Goal: Use online tool/utility: Utilize a website feature to perform a specific function

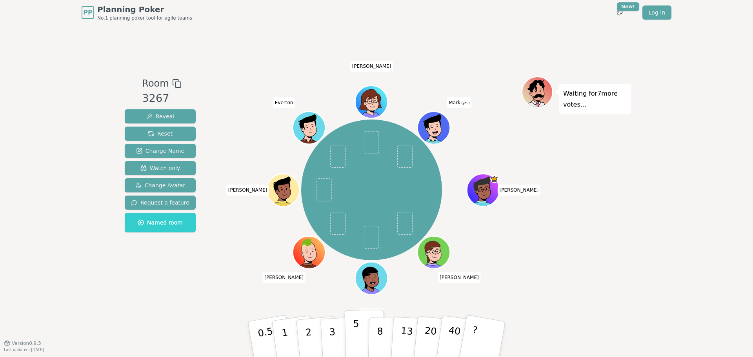
click at [356, 336] on p "5" at bounding box center [356, 339] width 7 height 42
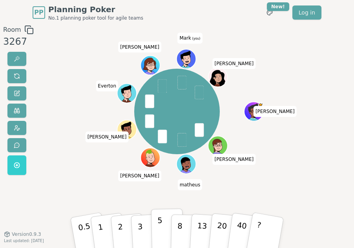
click at [168, 233] on button "5" at bounding box center [167, 232] width 32 height 48
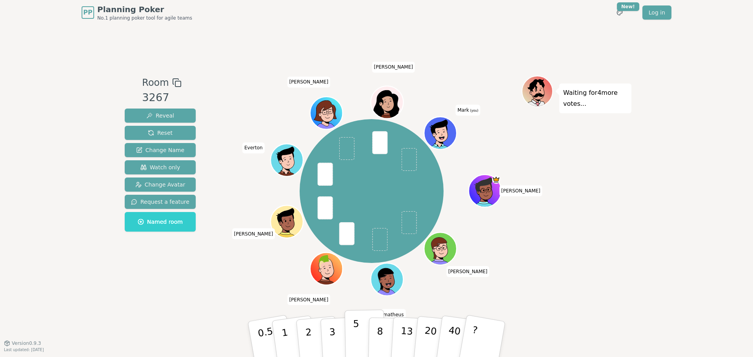
click at [356, 329] on p "5" at bounding box center [356, 339] width 7 height 42
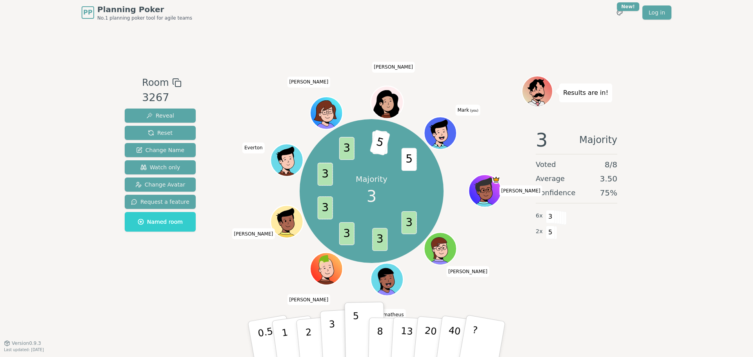
drag, startPoint x: 335, startPoint y: 335, endPoint x: 398, endPoint y: 321, distance: 65.5
click at [335, 335] on button "3" at bounding box center [341, 339] width 43 height 61
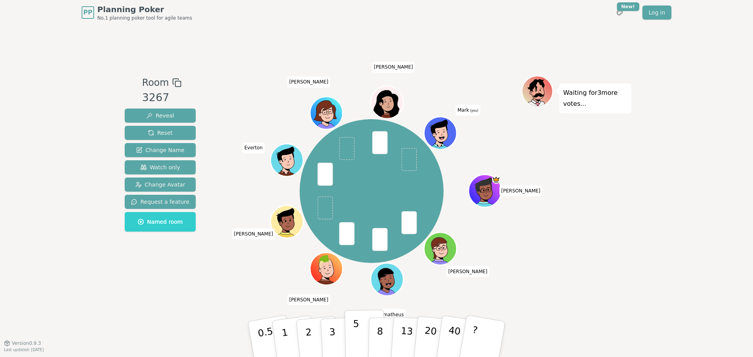
click at [358, 342] on p "5" at bounding box center [356, 339] width 7 height 42
click at [353, 342] on p "5" at bounding box center [356, 339] width 7 height 42
click at [325, 336] on button "3" at bounding box center [341, 339] width 43 height 61
